Goal: Share content

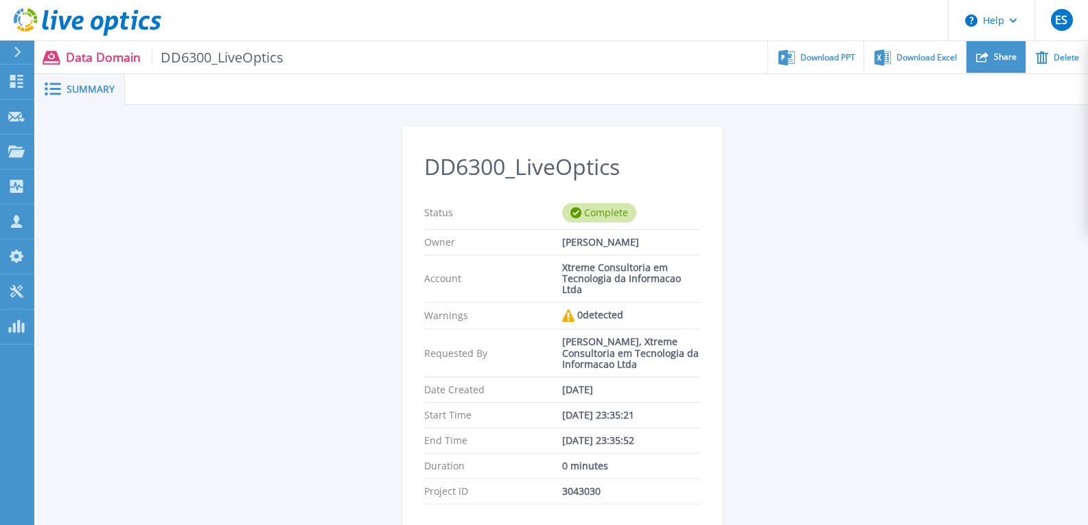
click at [993, 56] on div "Share" at bounding box center [995, 57] width 59 height 32
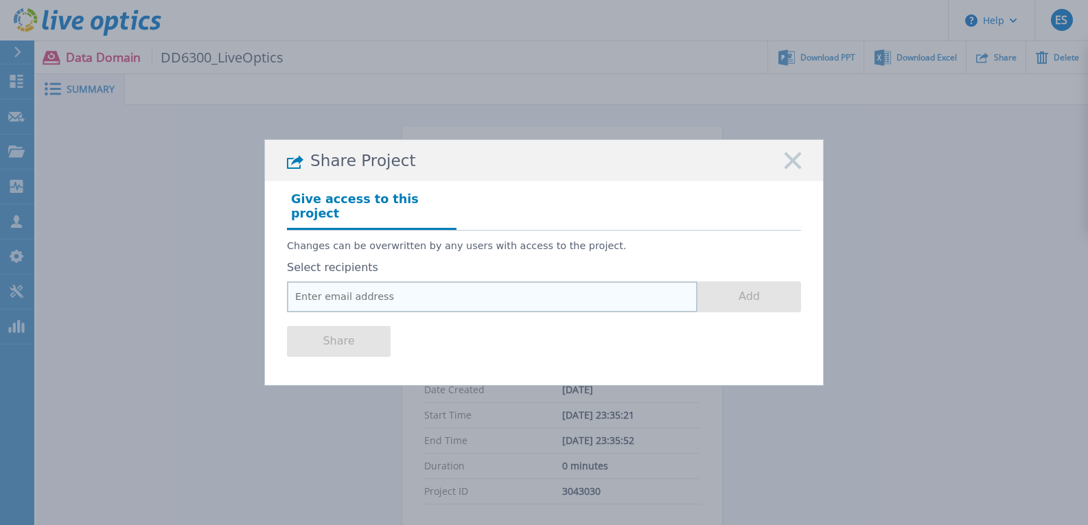
click at [342, 283] on input "email" at bounding box center [492, 296] width 410 height 31
click at [394, 281] on input "email" at bounding box center [492, 296] width 410 height 31
paste input "[PERSON_NAME][EMAIL_ADDRESS][DOMAIN_NAME]"
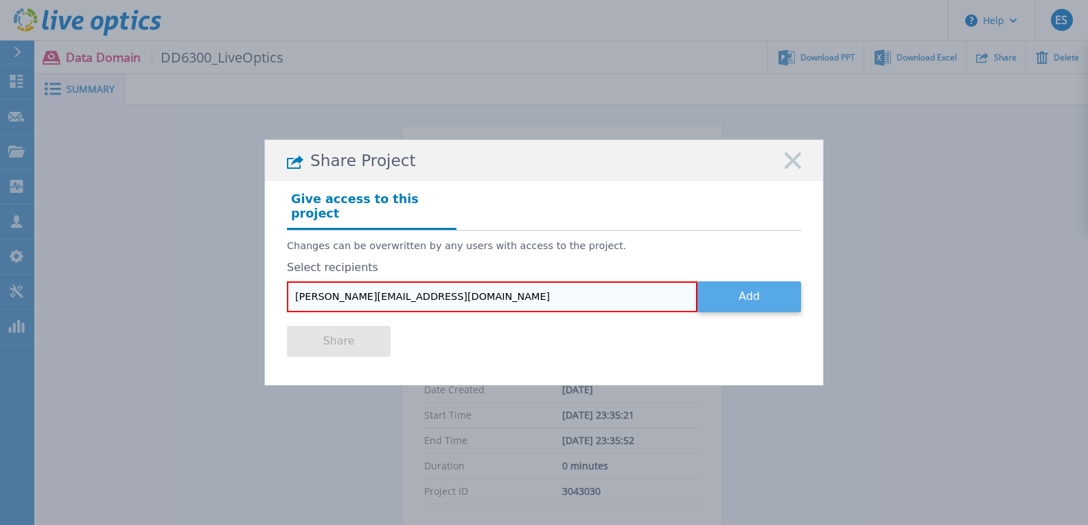
type input "[PERSON_NAME][EMAIL_ADDRESS][DOMAIN_NAME]"
click at [749, 286] on button "Add" at bounding box center [749, 296] width 104 height 31
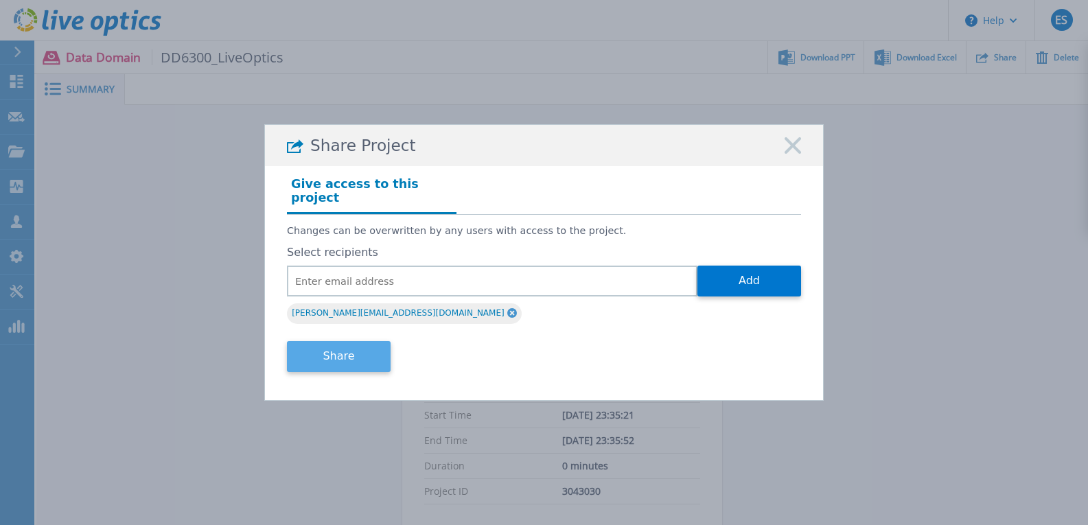
click at [338, 349] on button "Share" at bounding box center [339, 356] width 104 height 31
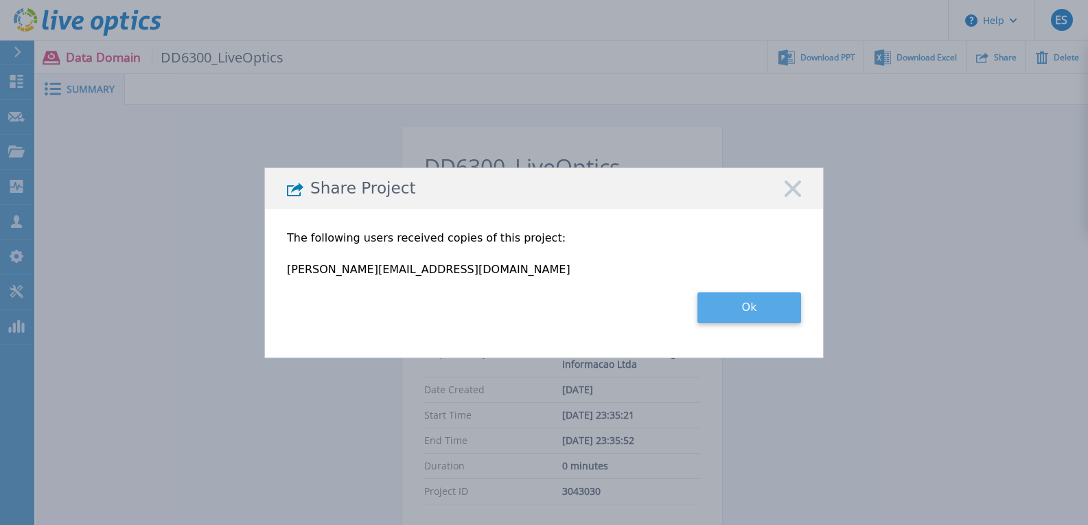
click at [756, 310] on button "Ok" at bounding box center [749, 307] width 104 height 31
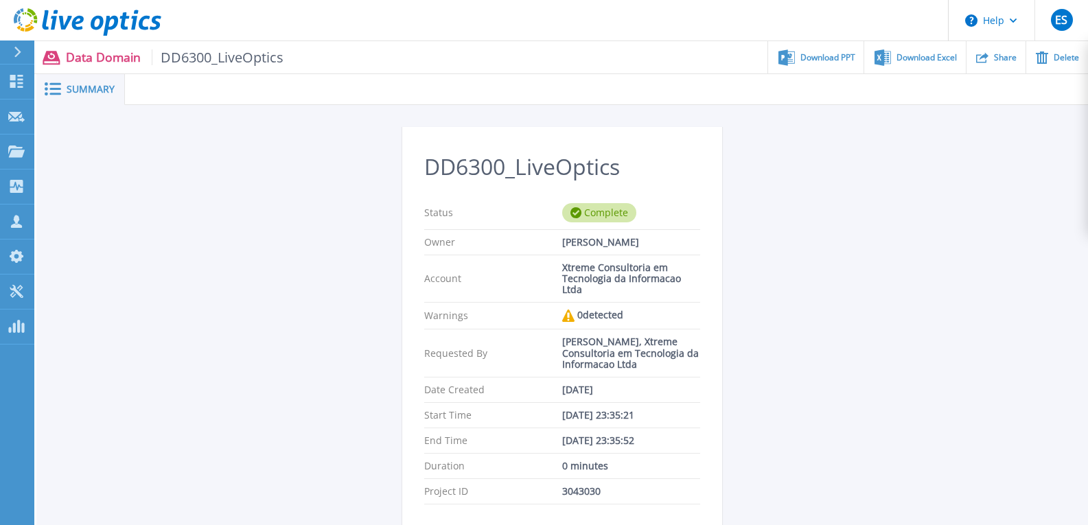
drag, startPoint x: 901, startPoint y: 56, endPoint x: 915, endPoint y: 96, distance: 42.3
click at [901, 56] on span "Download Excel" at bounding box center [926, 58] width 60 height 8
click at [826, 61] on span "Download PPT" at bounding box center [827, 57] width 55 height 8
